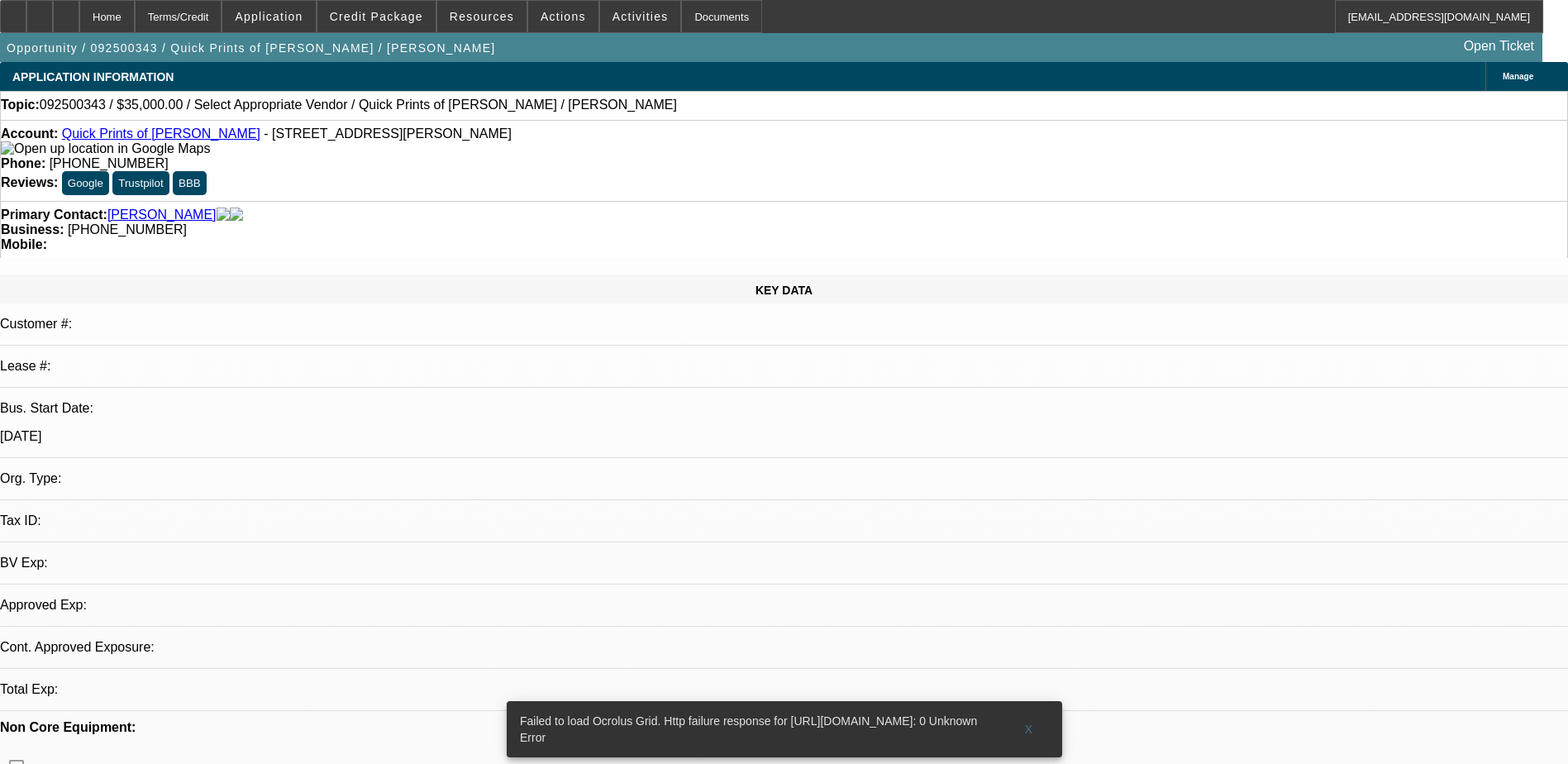
select select "0"
select select "2"
select select "0.1"
select select "1"
select select "2"
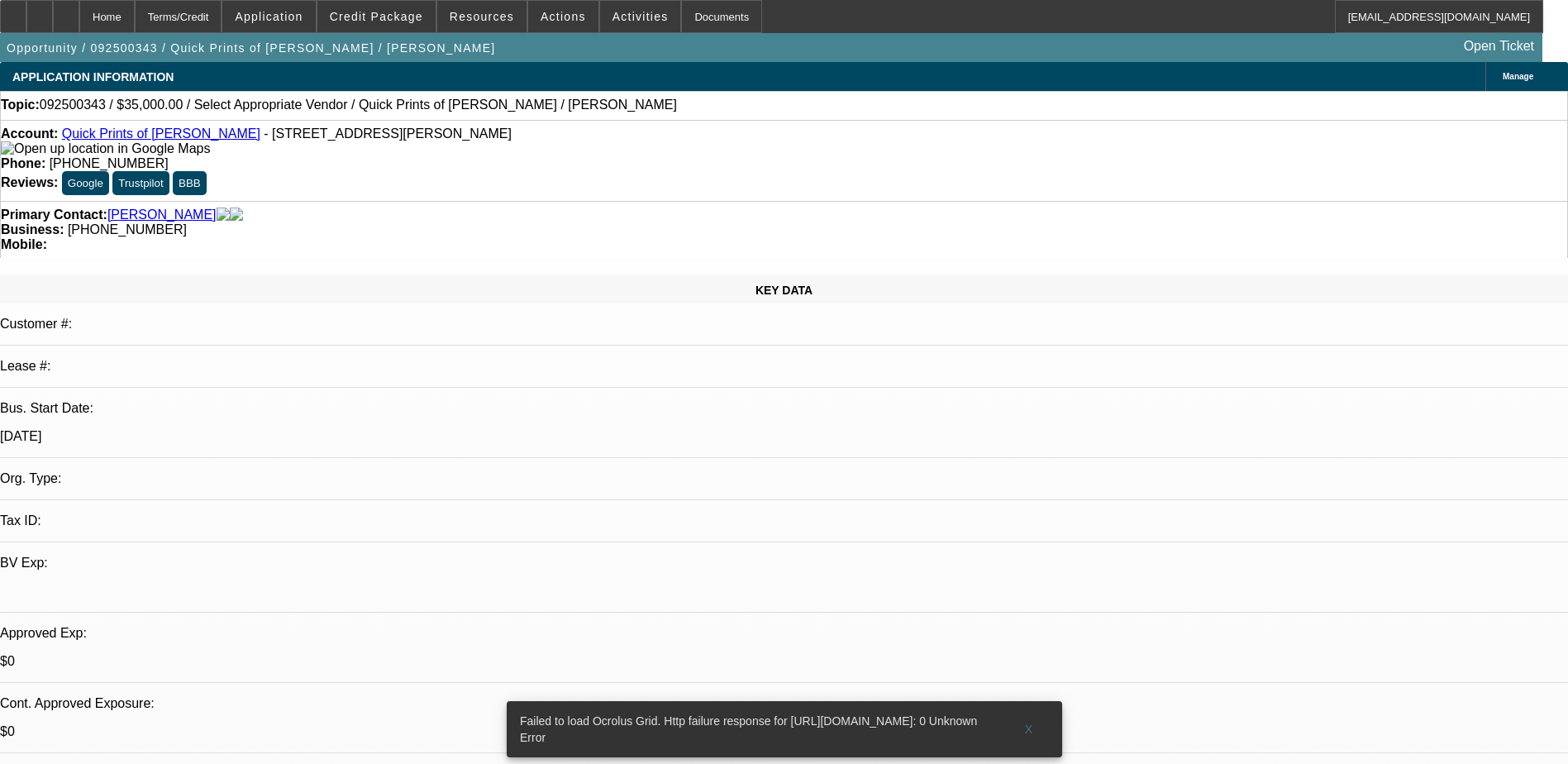
select select "4"
click at [1030, 713] on span at bounding box center [1029, 728] width 53 height 39
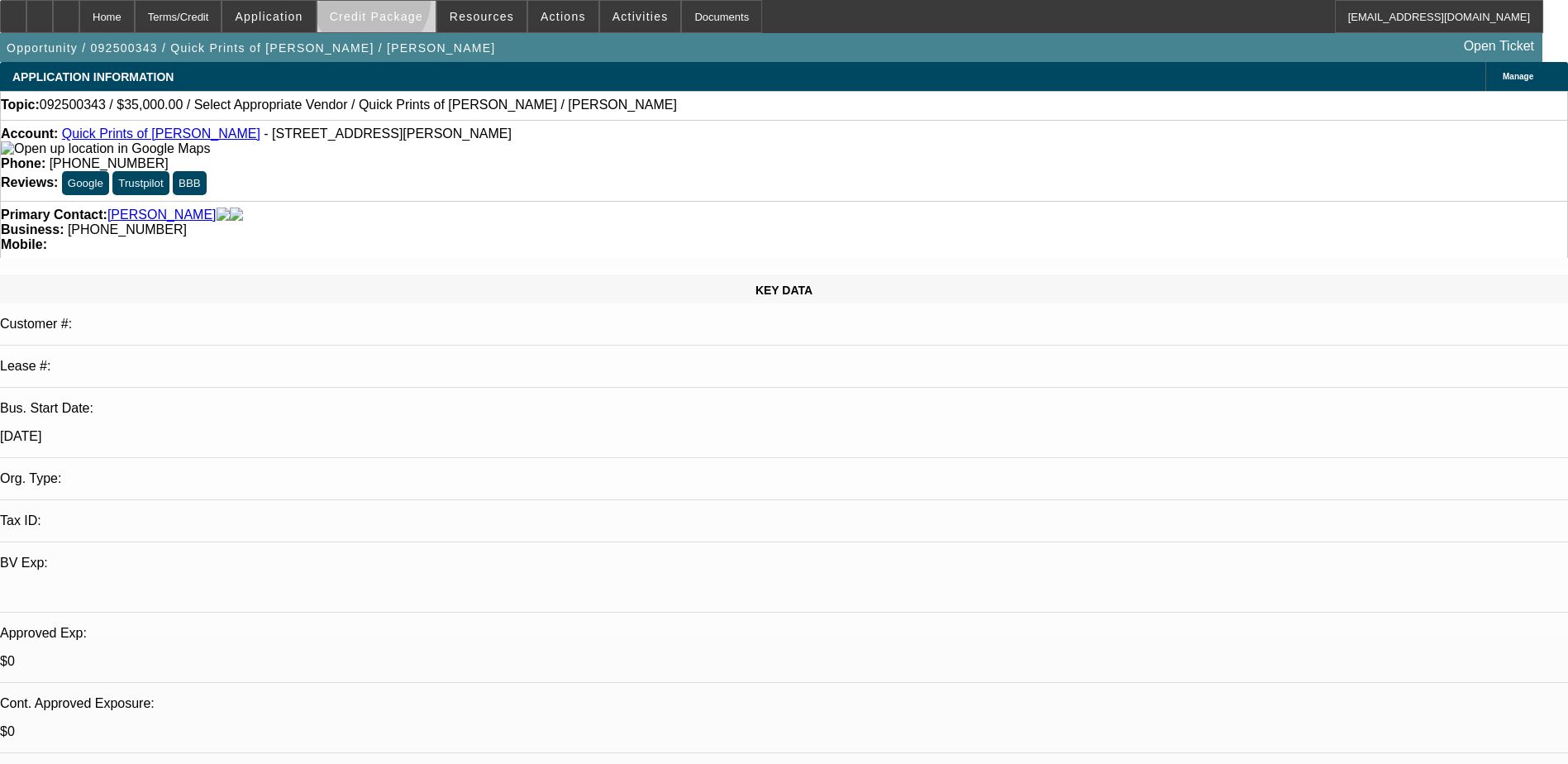
click at [398, 5] on span at bounding box center [376, 16] width 118 height 39
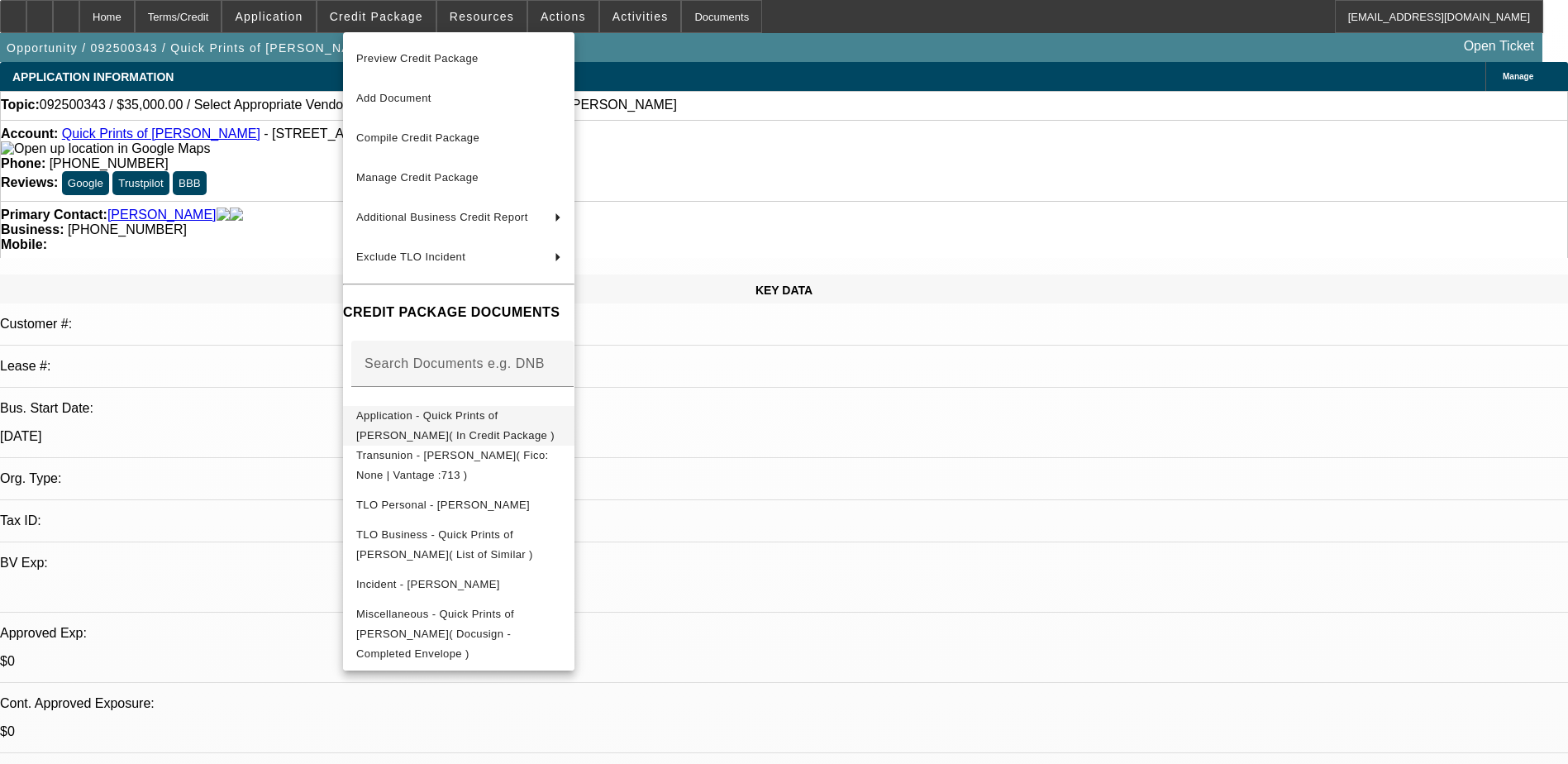
click at [499, 413] on span "Application - Quick Prints of [PERSON_NAME]( In Credit Package )" at bounding box center [459, 425] width 205 height 39
